Goal: Task Accomplishment & Management: Manage account settings

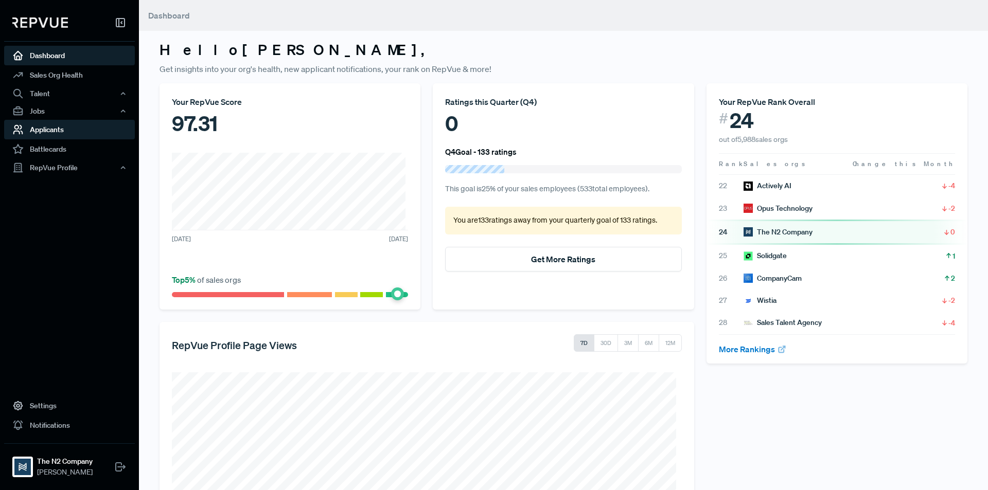
click at [69, 137] on link "Applicants" at bounding box center [69, 130] width 131 height 20
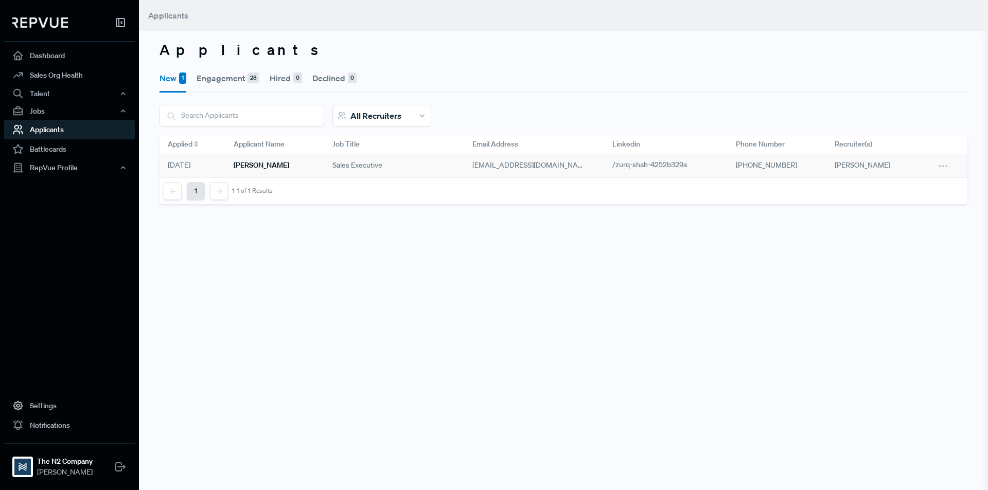
click at [255, 164] on h6 "[PERSON_NAME]" at bounding box center [262, 165] width 56 height 9
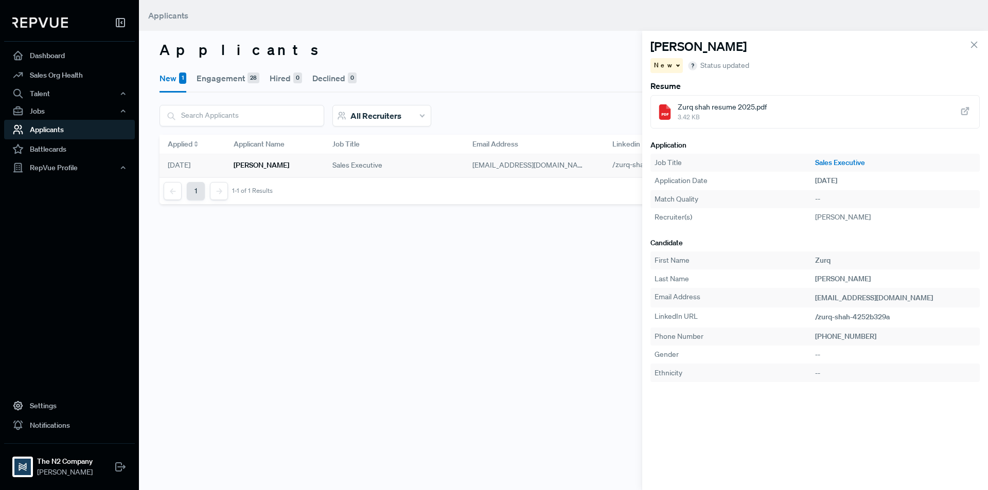
click at [767, 116] on div "Zurq shah resume 2025.pdf 3.42 KB" at bounding box center [814, 111] width 329 height 33
click at [662, 66] on span "New" at bounding box center [664, 65] width 20 height 9
click at [676, 85] on span "Engagement" at bounding box center [678, 83] width 41 height 9
